Goal: Task Accomplishment & Management: Manage account settings

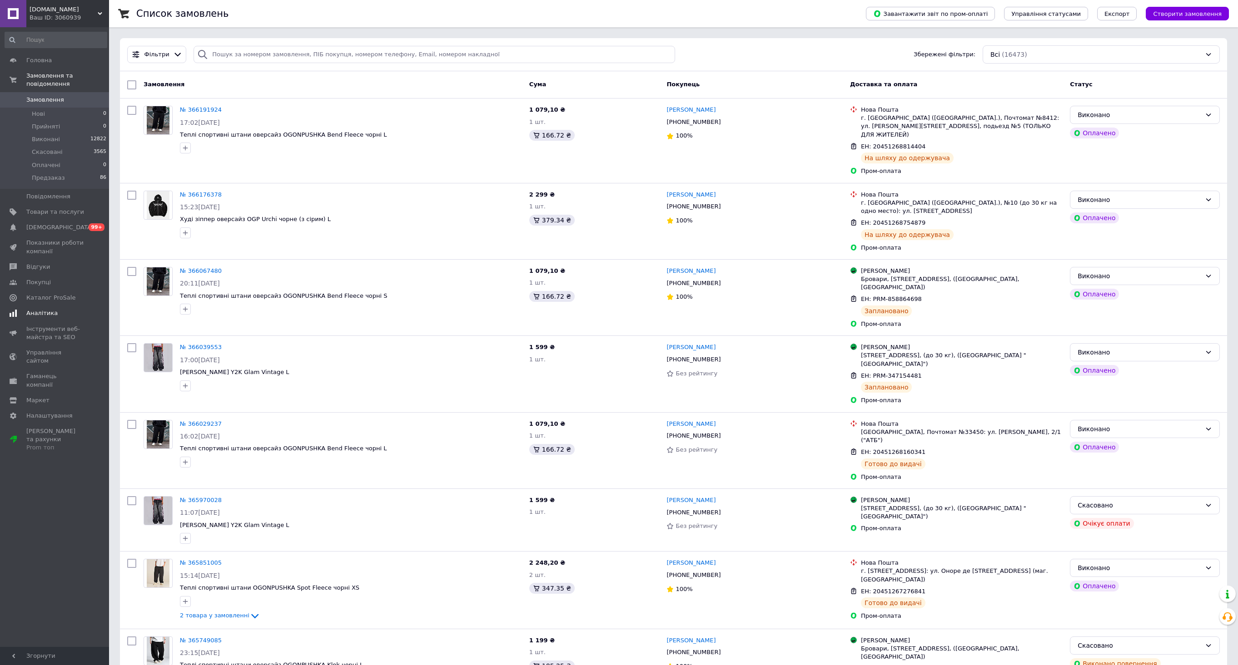
drag, startPoint x: 0, startPoint y: 0, endPoint x: 64, endPoint y: 264, distance: 272.1
click at [66, 268] on span "Відгуки" at bounding box center [55, 267] width 58 height 8
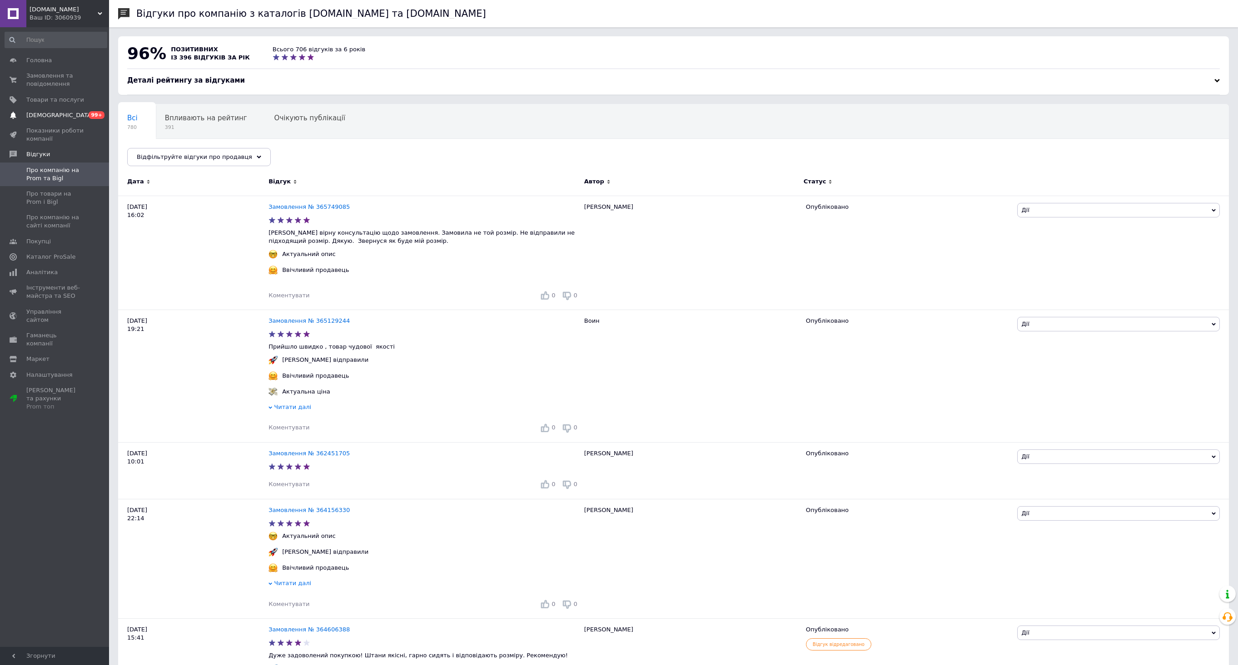
drag, startPoint x: 59, startPoint y: 124, endPoint x: 60, endPoint y: 118, distance: 6.9
click at [59, 123] on link "Показники роботи компанії" at bounding box center [56, 135] width 112 height 24
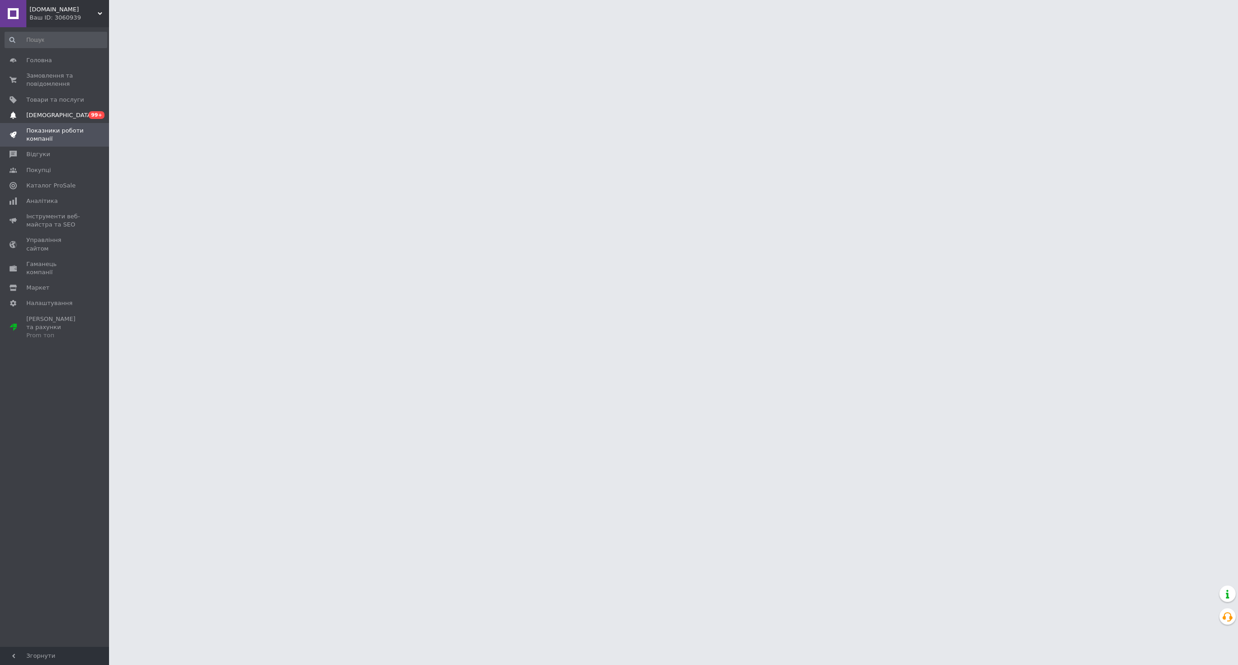
click at [52, 114] on span "[DEMOGRAPHIC_DATA]" at bounding box center [59, 115] width 67 height 8
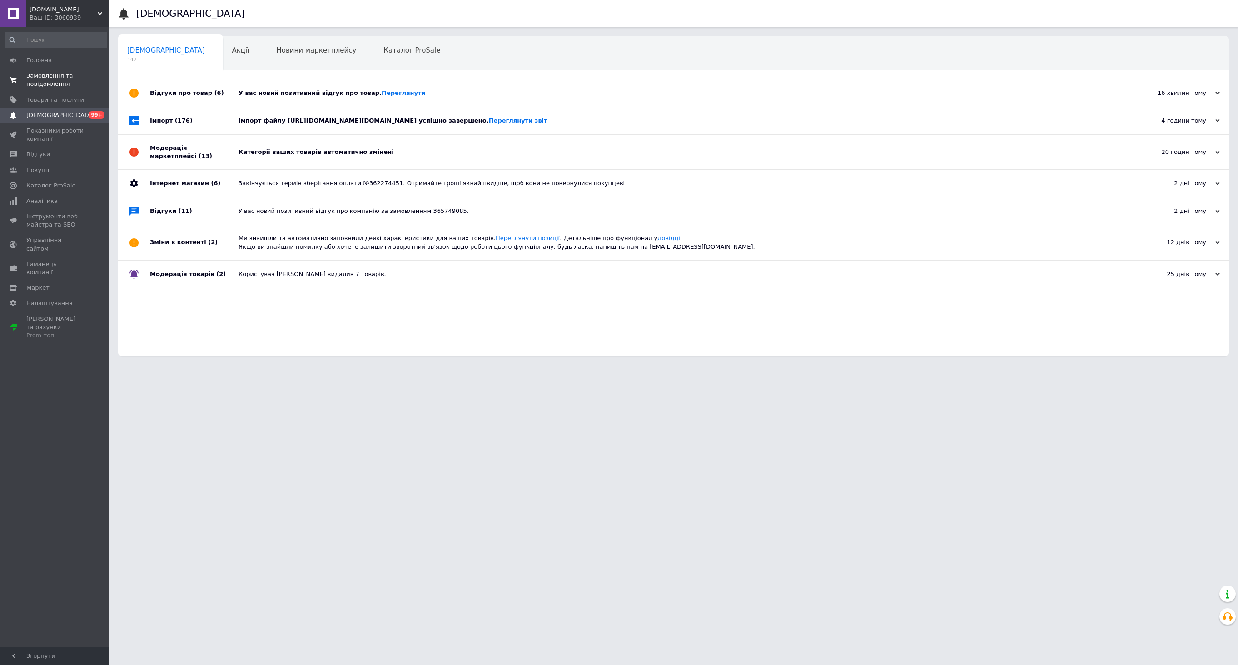
click at [52, 85] on span "Замовлення та повідомлення" at bounding box center [55, 80] width 58 height 16
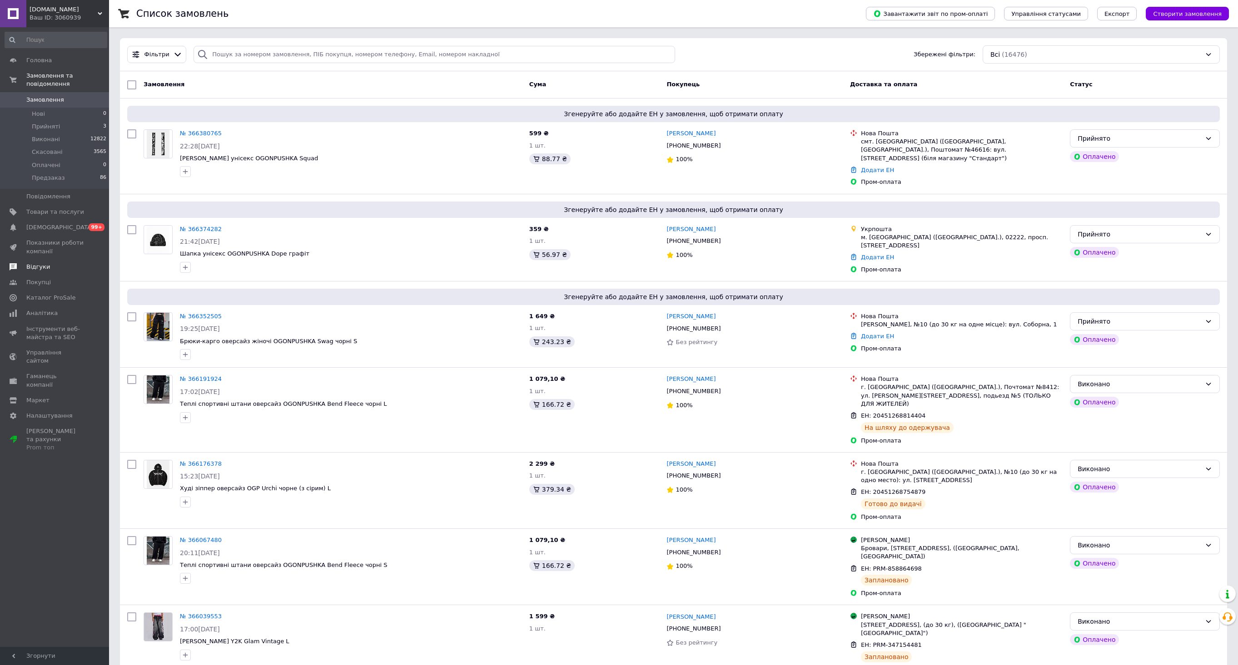
click at [56, 262] on link "Відгуки" at bounding box center [56, 266] width 112 height 15
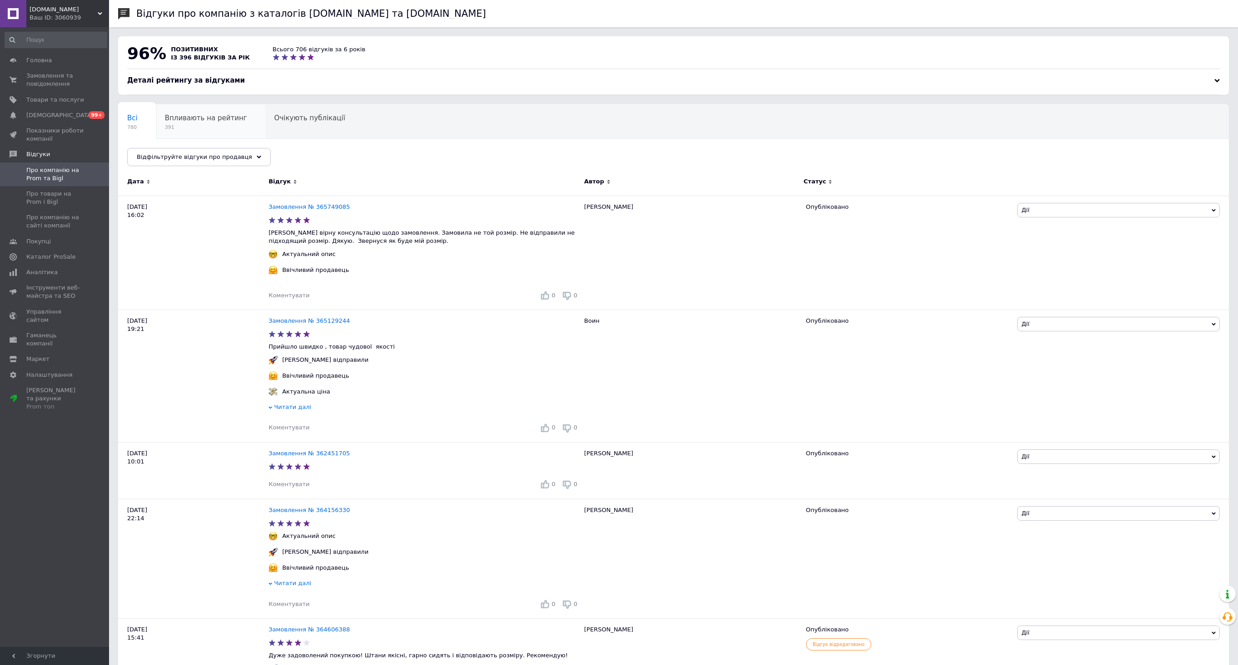
click at [183, 129] on span "391" at bounding box center [206, 127] width 82 height 7
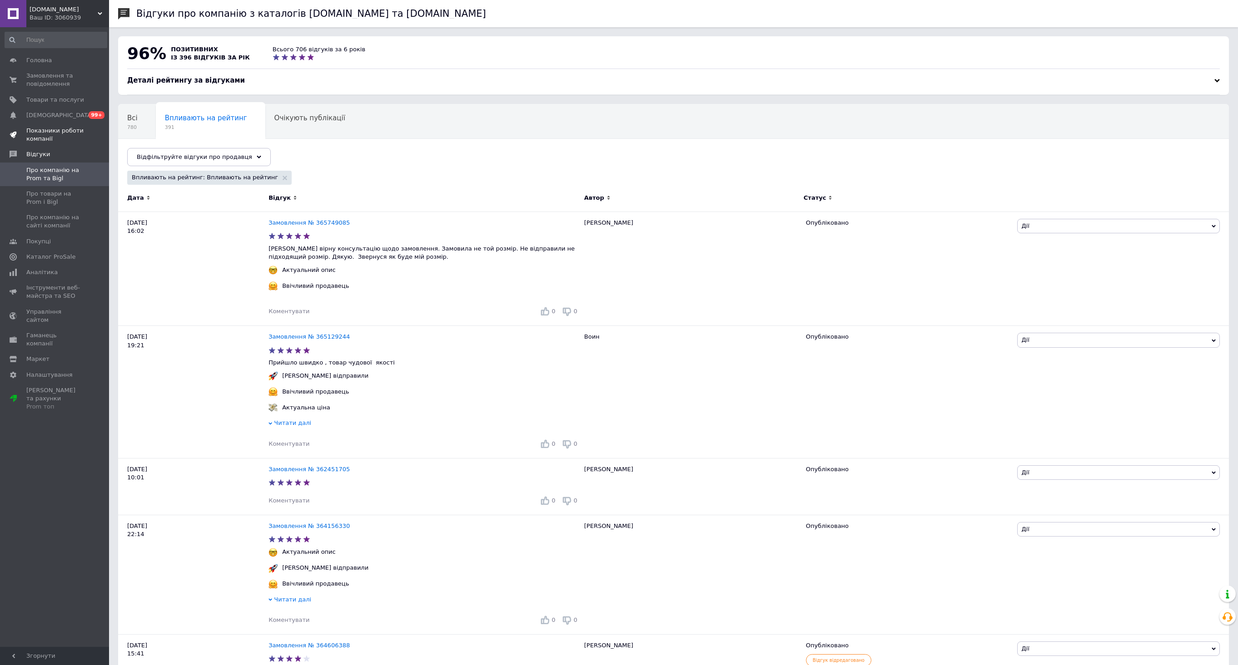
click at [51, 142] on span "Показники роботи компанії" at bounding box center [55, 135] width 58 height 16
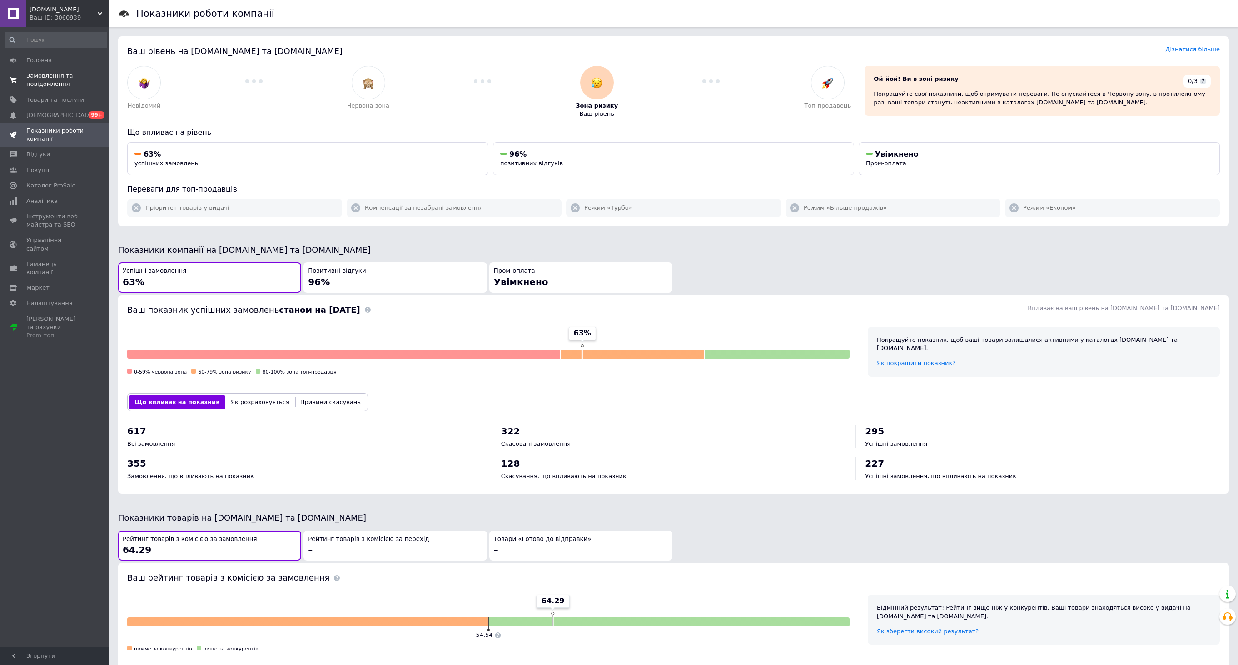
click at [81, 82] on span "Замовлення та повідомлення" at bounding box center [55, 80] width 58 height 16
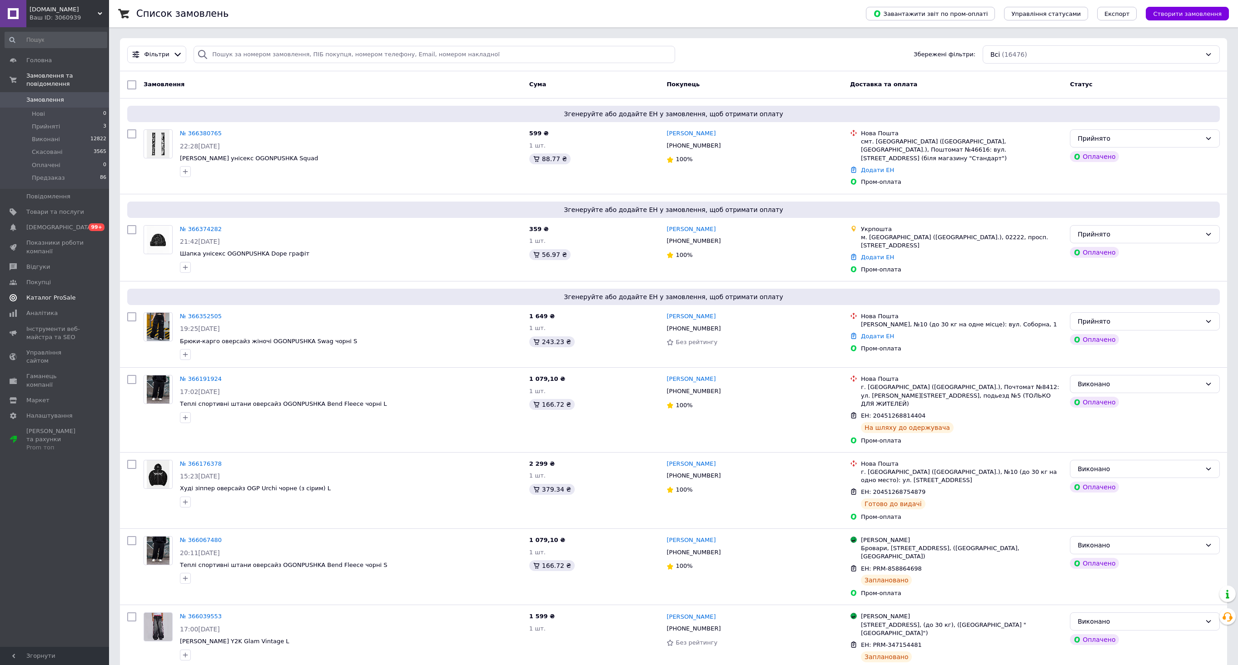
click at [58, 293] on link "Каталог ProSale" at bounding box center [56, 297] width 112 height 15
